Goal: Book appointment/travel/reservation

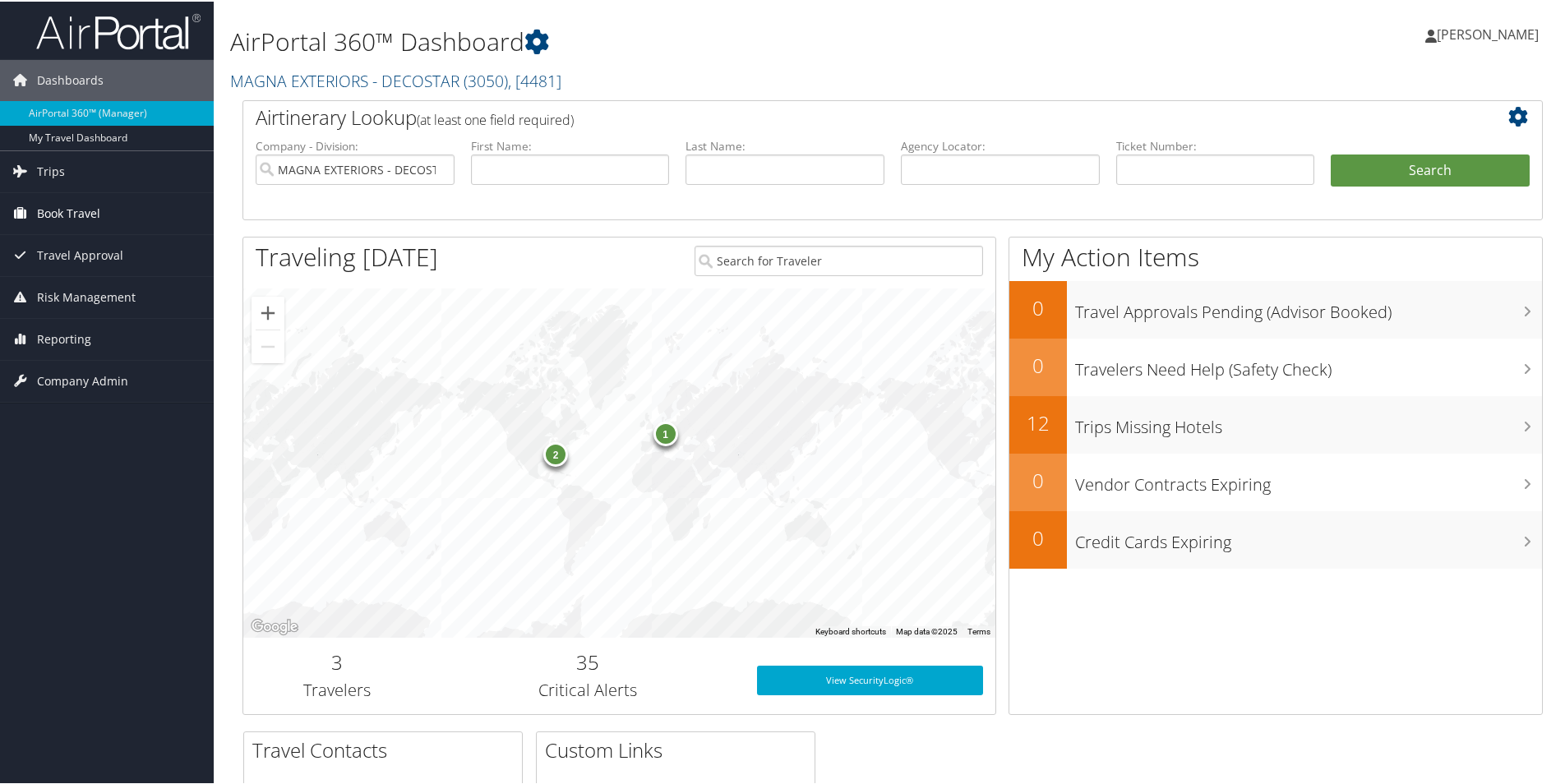
click at [73, 213] on span "Book Travel" at bounding box center [68, 212] width 63 height 41
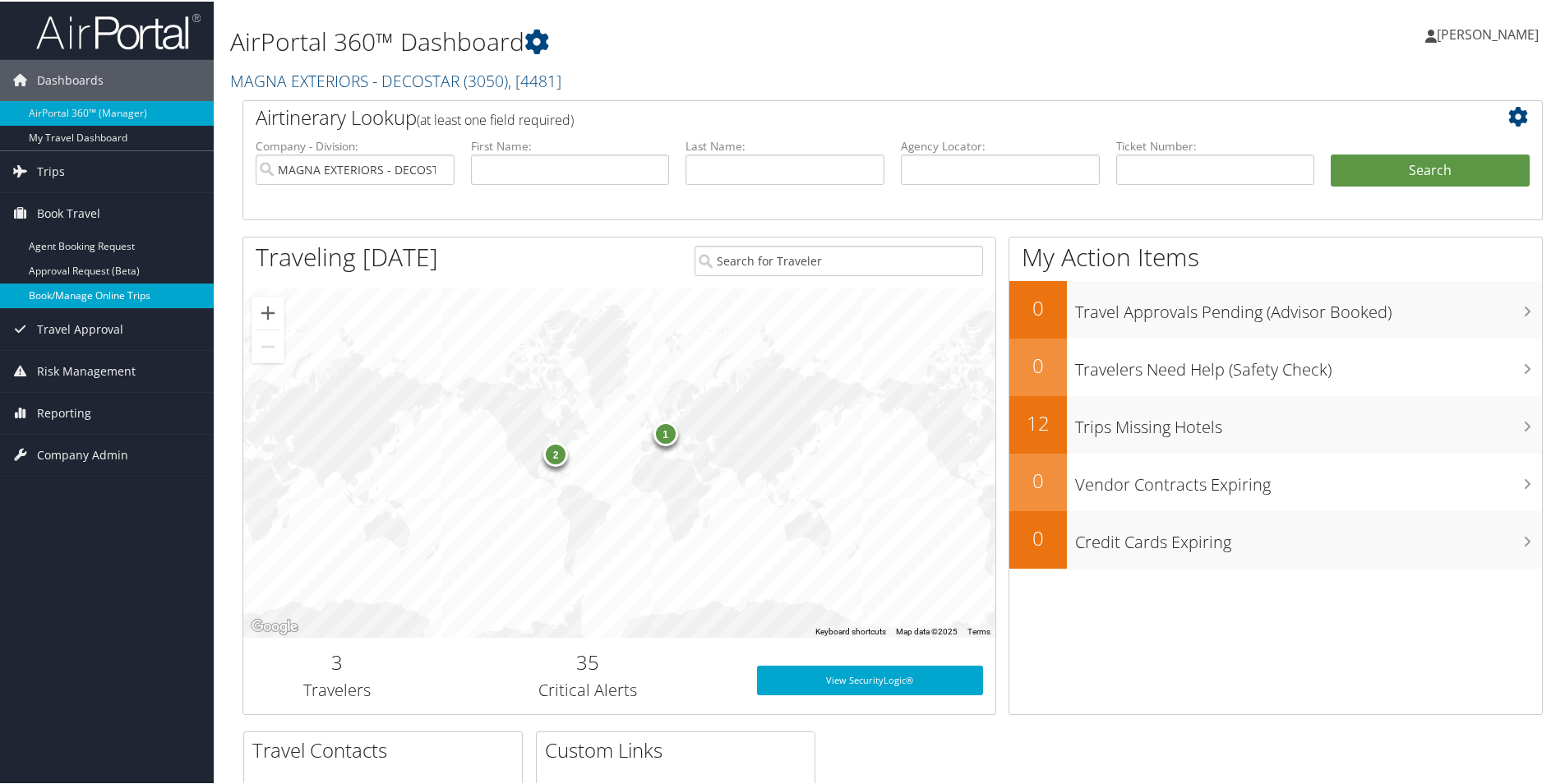
click at [89, 291] on link "Book/Manage Online Trips" at bounding box center [106, 294] width 214 height 25
